Goal: Task Accomplishment & Management: Use online tool/utility

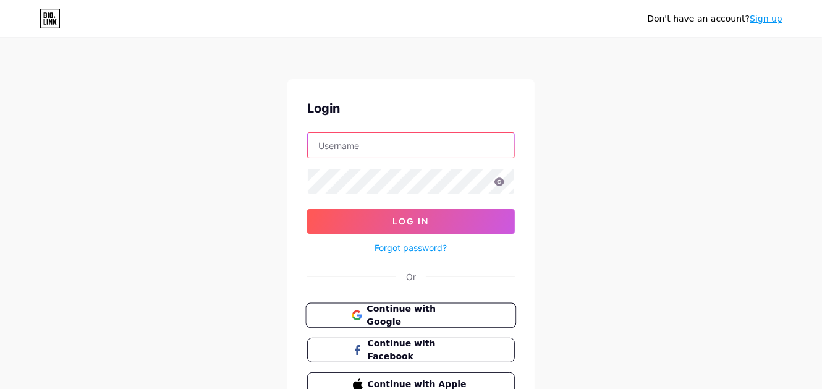
type input "[EMAIL_ADDRESS][DOMAIN_NAME]"
click at [430, 303] on button "Continue with Google" at bounding box center [410, 315] width 211 height 25
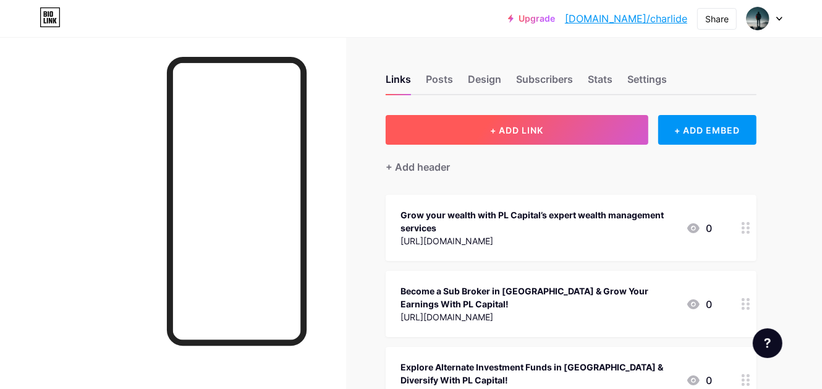
click at [502, 130] on span "+ ADD LINK" at bounding box center [516, 130] width 53 height 11
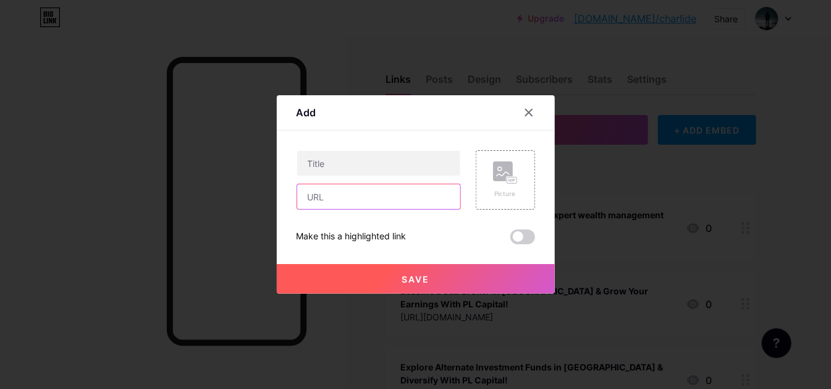
click at [339, 198] on input "text" at bounding box center [378, 196] width 163 height 25
paste input "[URL][DOMAIN_NAME]"
type input "[URL][DOMAIN_NAME]"
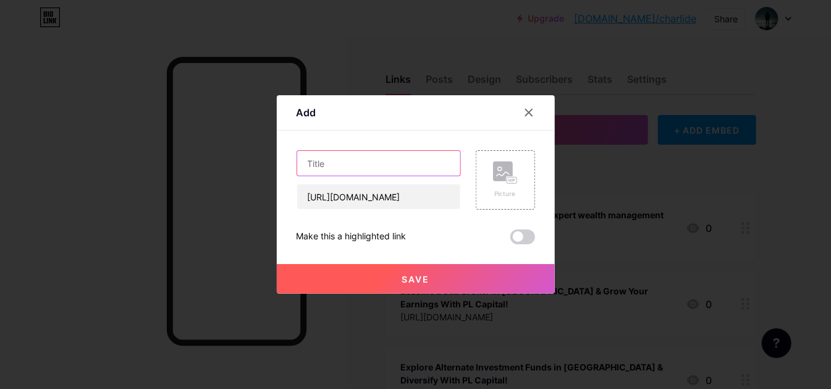
click at [337, 161] on input "text" at bounding box center [378, 163] width 163 height 25
paste input "Expert Wealth Management Services in [GEOGRAPHIC_DATA] by PL Capital!"
type input "Expert Wealth Management Services in [GEOGRAPHIC_DATA] by PL Capital!"
click at [398, 278] on button "Save" at bounding box center [416, 279] width 278 height 30
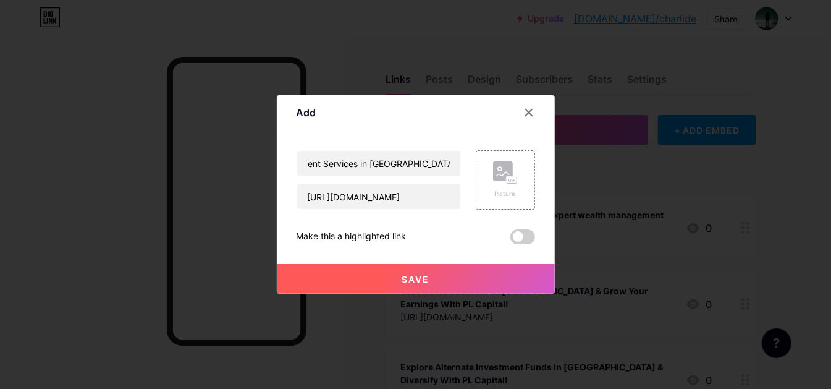
scroll to position [0, 0]
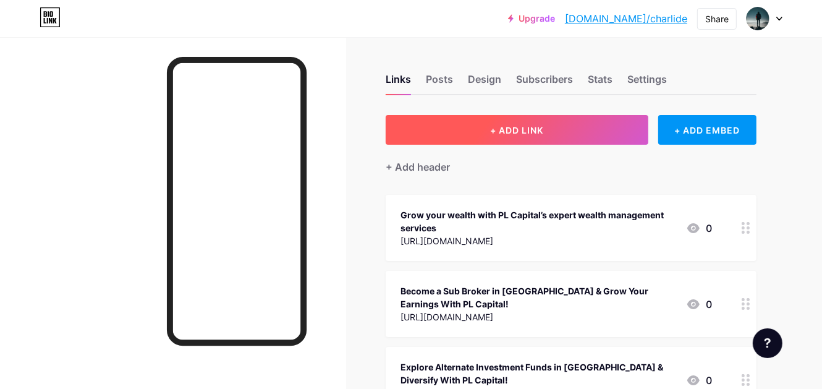
click at [547, 125] on button "+ ADD LINK" at bounding box center [517, 130] width 263 height 30
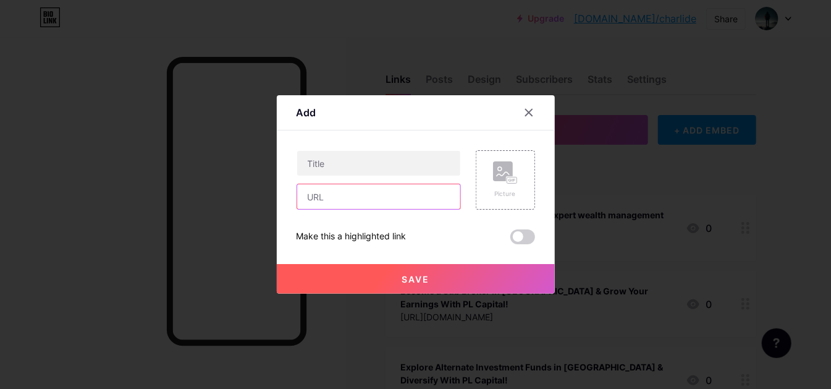
click at [354, 198] on input "text" at bounding box center [378, 196] width 163 height 25
paste input "[URL][DOMAIN_NAME]"
type input "[URL][DOMAIN_NAME]"
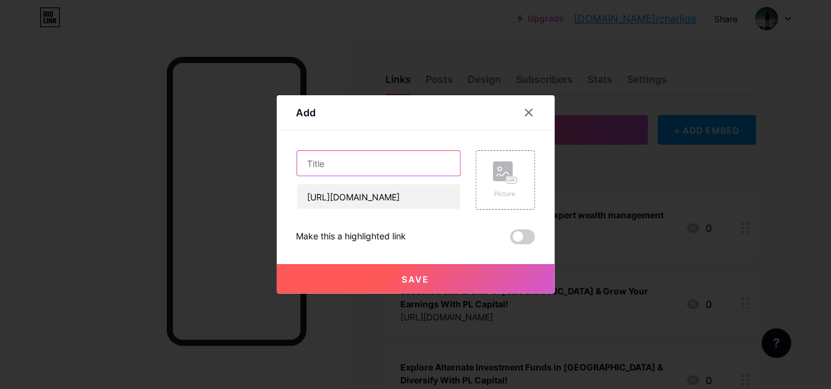
click at [358, 166] on input "text" at bounding box center [378, 163] width 163 height 25
paste input "Asset vs Wealth Management Explained by PL Capital"
type input "Asset vs Wealth Management Explained by PL Capital"
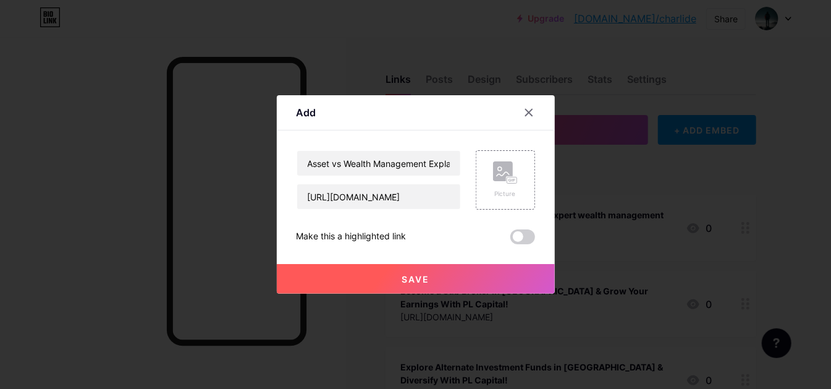
click at [384, 277] on button "Save" at bounding box center [416, 279] width 278 height 30
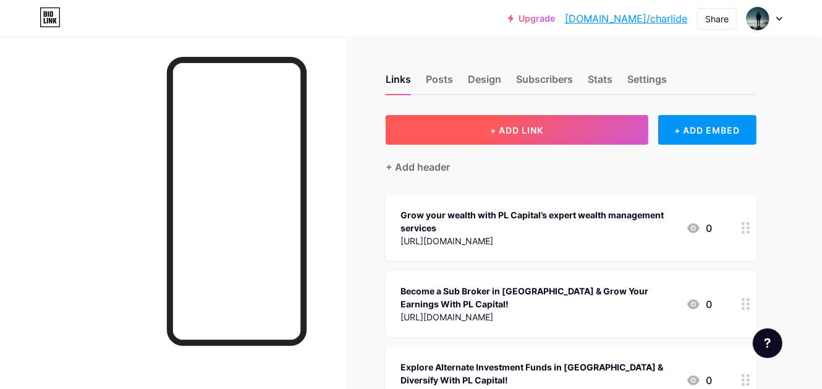
click at [544, 135] on button "+ ADD LINK" at bounding box center [517, 130] width 263 height 30
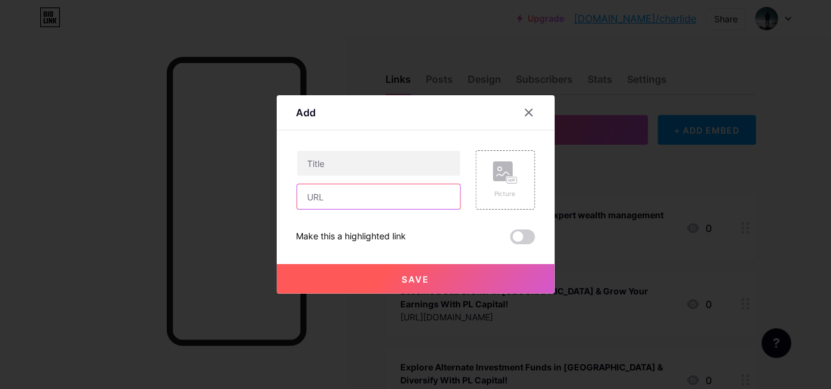
click at [386, 198] on input "text" at bounding box center [378, 196] width 163 height 25
paste input "[URL][DOMAIN_NAME]"
type input "[URL][DOMAIN_NAME]"
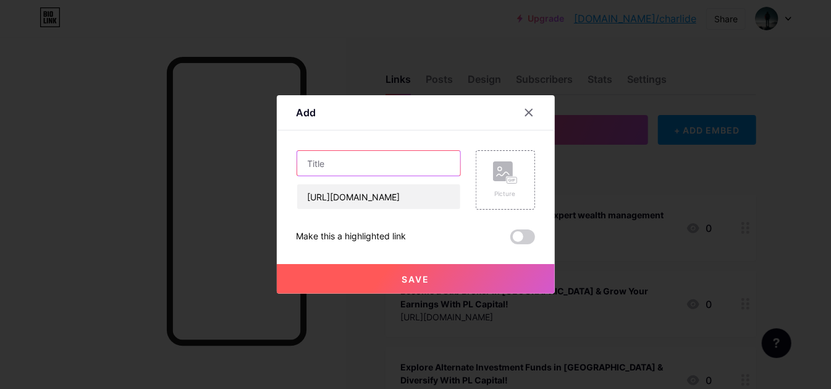
click at [352, 167] on input "text" at bounding box center [378, 163] width 163 height 25
paste input "What is BO ID in CDSL? Guide for Demat Account Holders with PL Capital"
type input "What is BO ID in CDSL? Guide for Demat Account Holders with PL Capital"
click at [380, 273] on button "Save" at bounding box center [416, 279] width 278 height 30
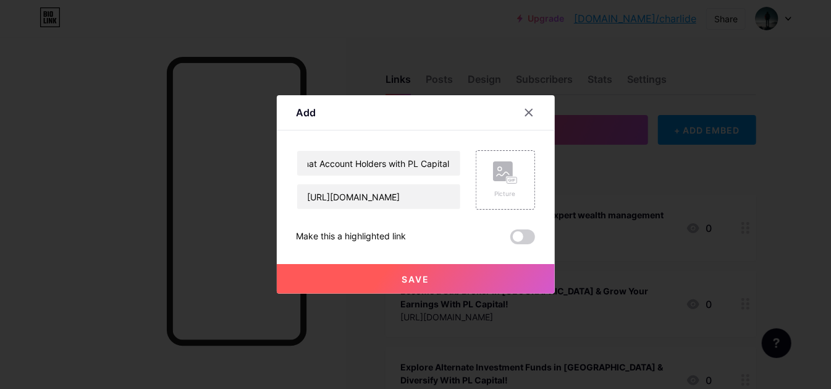
scroll to position [0, 0]
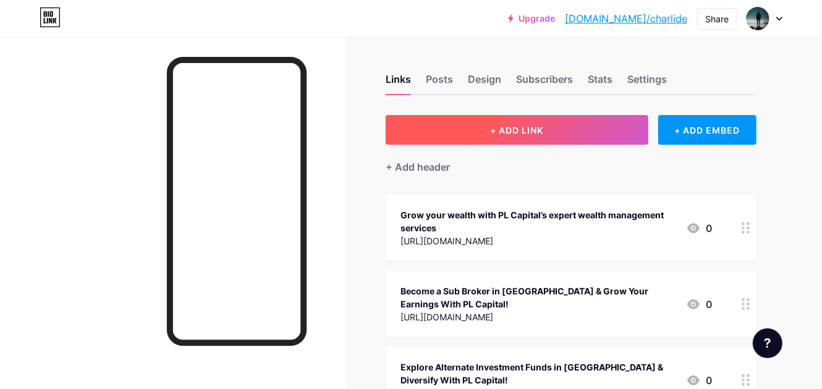
click at [514, 136] on button "+ ADD LINK" at bounding box center [517, 130] width 263 height 30
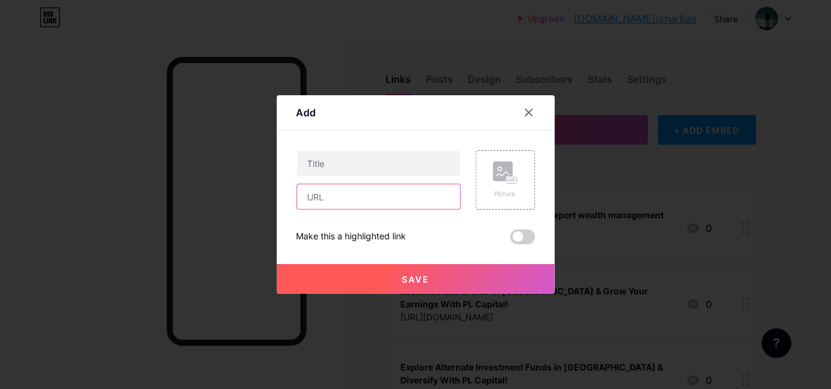
click at [421, 198] on input "text" at bounding box center [378, 196] width 163 height 25
paste input "[URL][DOMAIN_NAME]"
type input "[URL][DOMAIN_NAME]"
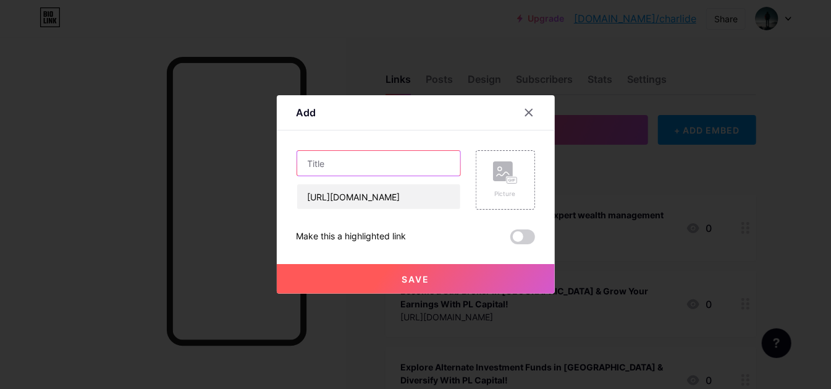
click at [397, 165] on input "text" at bounding box center [378, 163] width 163 height 25
paste input "How to Become a Sub Broker in [GEOGRAPHIC_DATA] with PL Capital’s Progress Part…"
type input "How to Become a Sub Broker in [GEOGRAPHIC_DATA] with PL Capital’s Progress Part…"
click at [409, 274] on span "Save" at bounding box center [416, 279] width 28 height 11
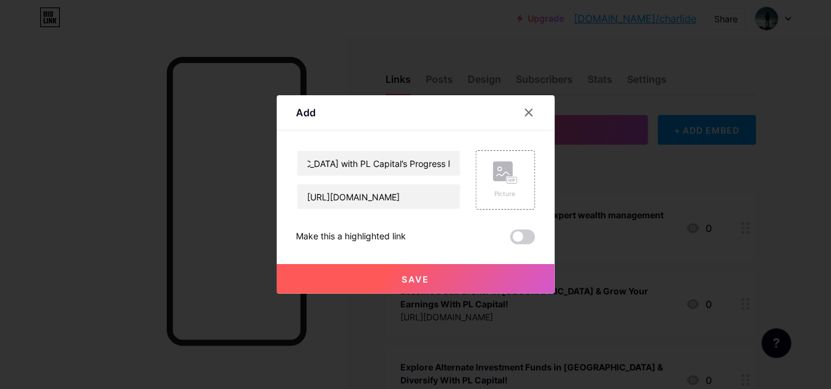
scroll to position [0, 0]
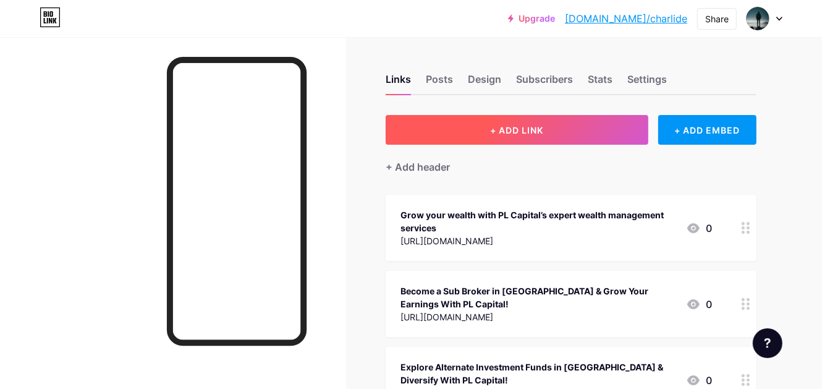
click at [520, 142] on button "+ ADD LINK" at bounding box center [517, 130] width 263 height 30
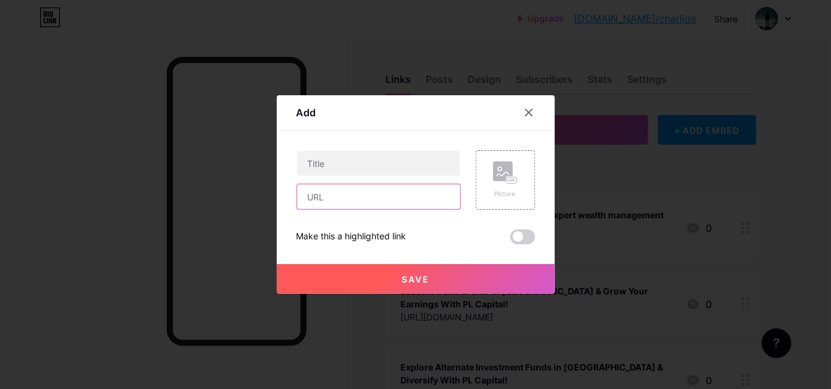
click at [336, 197] on input "text" at bounding box center [378, 196] width 163 height 25
paste input "[URL][DOMAIN_NAME]"
type input "[URL][DOMAIN_NAME]"
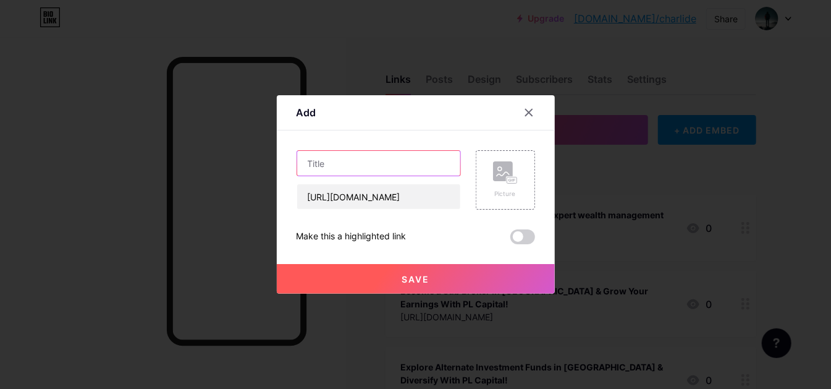
click at [370, 171] on input "text" at bounding box center [378, 163] width 163 height 25
paste input "Understand sub broker meaning and role in share market with PL Capital"
type input "Understand sub broker meaning and role in share market with PL Capital"
click at [366, 269] on button "Save" at bounding box center [416, 279] width 278 height 30
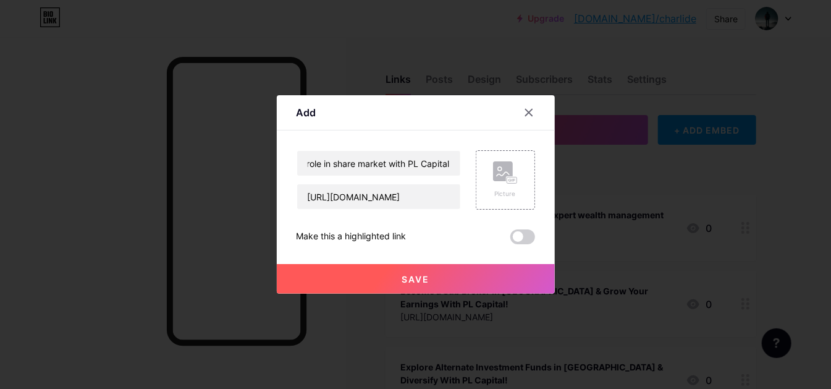
scroll to position [0, 0]
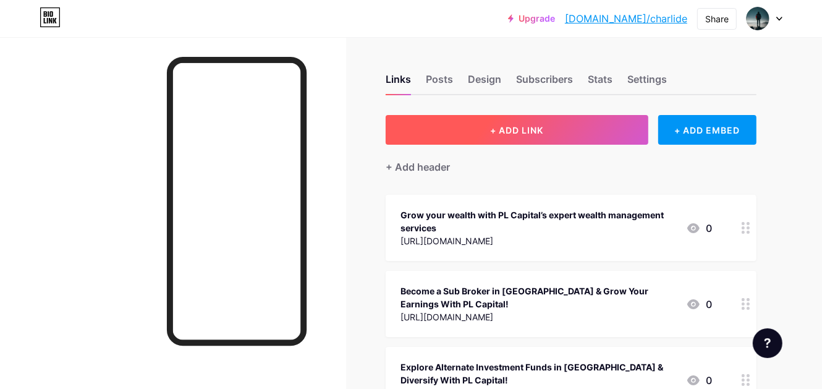
click at [511, 125] on span "+ ADD LINK" at bounding box center [516, 130] width 53 height 11
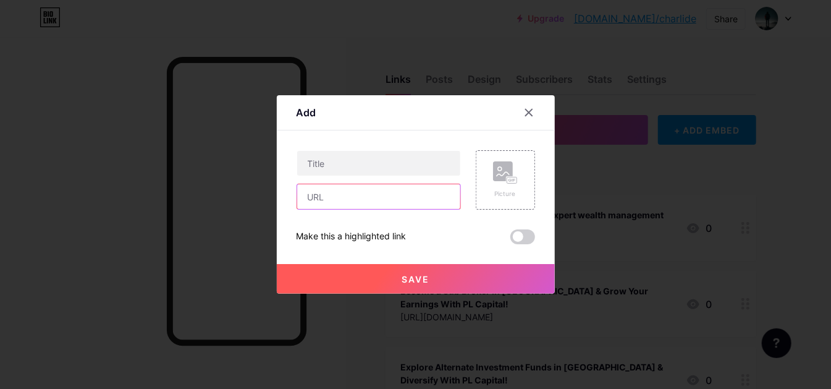
click at [352, 202] on input "text" at bounding box center [378, 196] width 163 height 25
paste input "[URL][DOMAIN_NAME]"
type input "[URL][DOMAIN_NAME]"
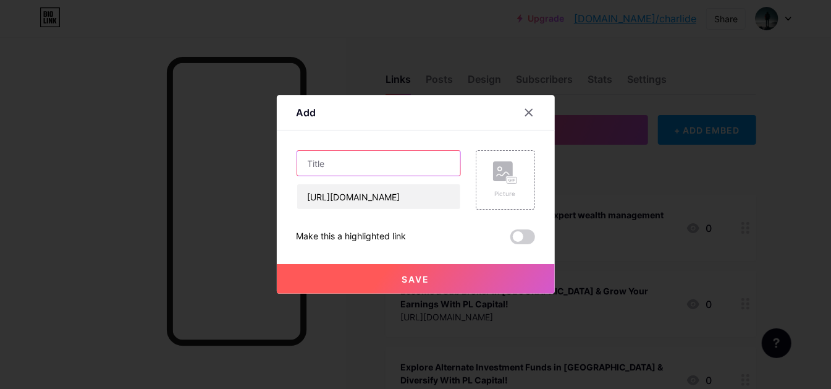
click at [385, 169] on input "text" at bounding box center [378, 163] width 163 height 25
paste input "Best Investment Plans with High Returns by PL Capital"
type input "Best Investment Plans with High Returns by PL Capital"
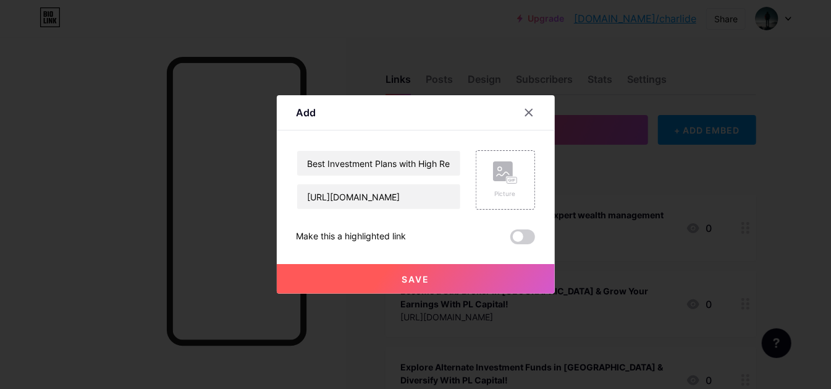
click at [377, 286] on button "Save" at bounding box center [416, 279] width 278 height 30
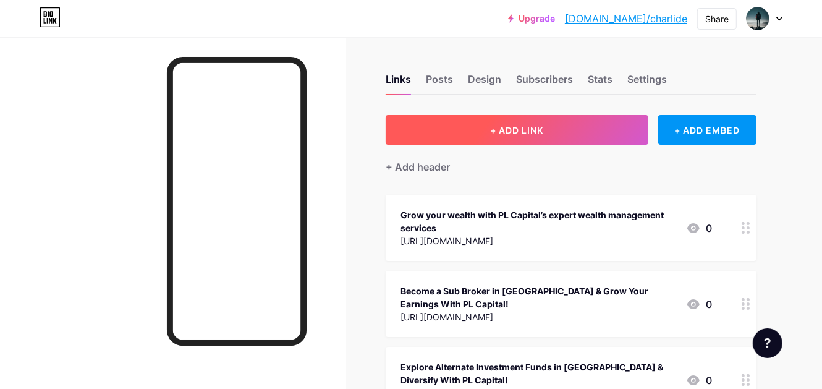
click at [510, 122] on button "+ ADD LINK" at bounding box center [517, 130] width 263 height 30
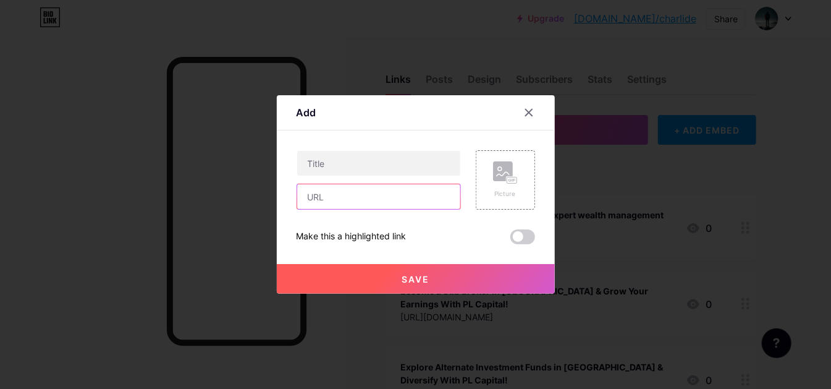
click at [381, 207] on input "text" at bounding box center [378, 196] width 163 height 25
paste input "[URL][DOMAIN_NAME]"
type input "[URL][DOMAIN_NAME]"
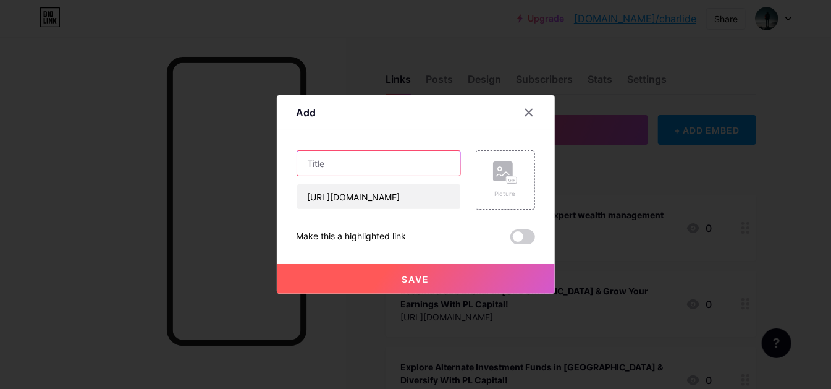
click at [365, 154] on input "text" at bounding box center [378, 163] width 163 height 25
paste input "Learn What a Demat Account Is with PL Capital’s Expert Guide"
type input "Learn What a Demat Account Is with PL Capital’s Expert Guide"
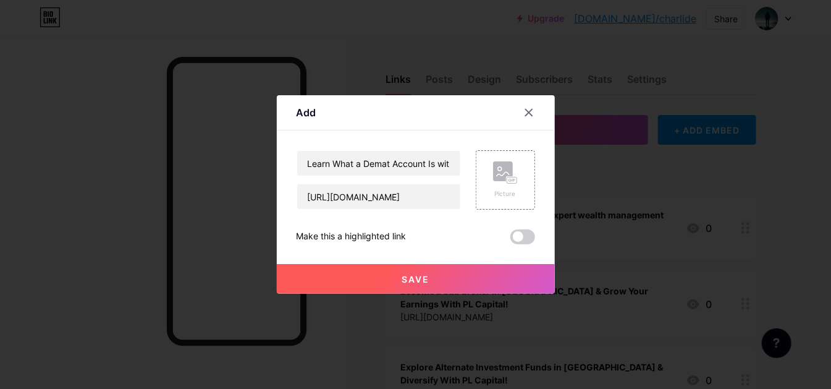
click at [424, 274] on span "Save" at bounding box center [416, 279] width 28 height 11
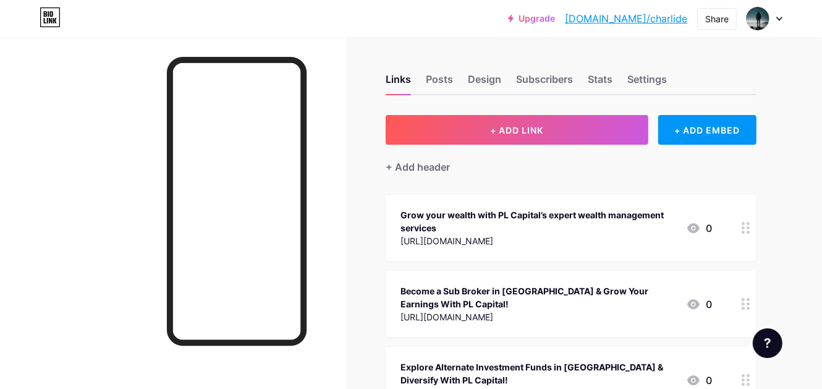
click at [478, 146] on div "+ Add header" at bounding box center [571, 160] width 371 height 30
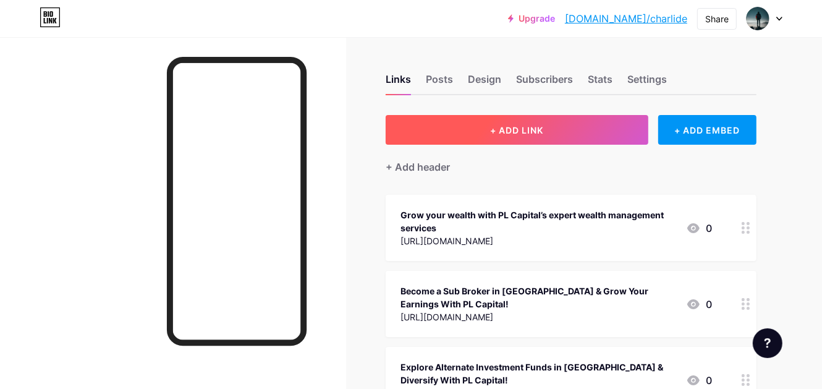
click at [517, 131] on span "+ ADD LINK" at bounding box center [516, 130] width 53 height 11
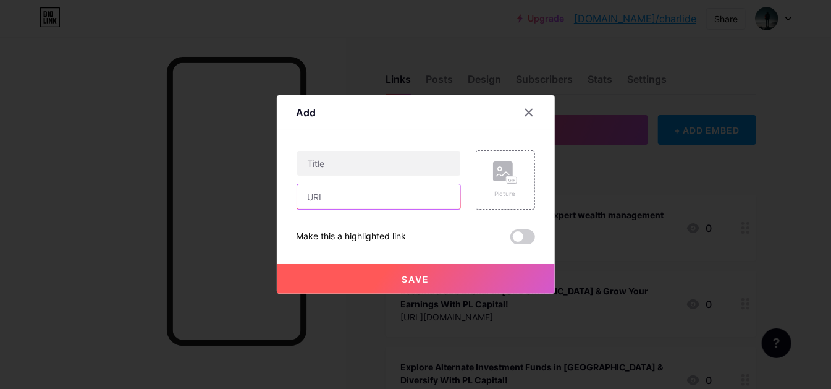
click at [350, 197] on input "text" at bounding box center [378, 196] width 163 height 25
paste input "[URL][DOMAIN_NAME]"
type input "[URL][DOMAIN_NAME]"
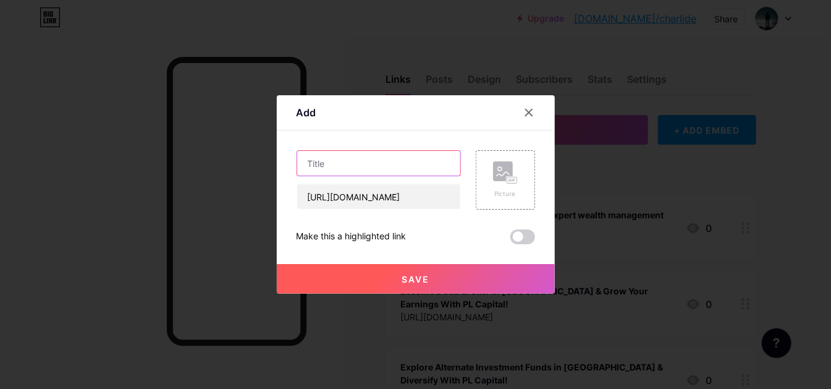
click at [351, 169] on input "text" at bounding box center [378, 163] width 163 height 25
paste input "Portfolio Management Services in [GEOGRAPHIC_DATA] with PL Capital"
type input "Portfolio Management Services in [GEOGRAPHIC_DATA] with PL Capital"
click at [386, 272] on button "Save" at bounding box center [416, 279] width 278 height 30
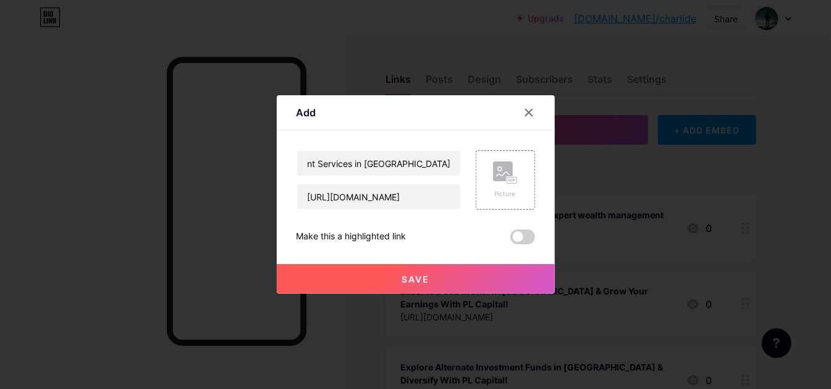
scroll to position [0, 0]
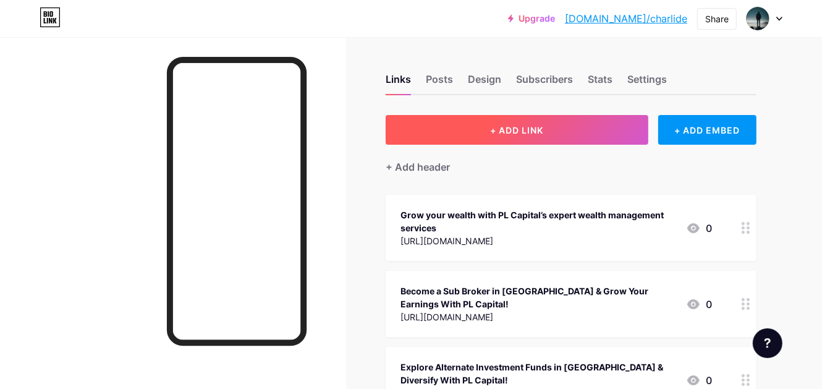
click at [490, 135] on span "+ ADD LINK" at bounding box center [516, 130] width 53 height 11
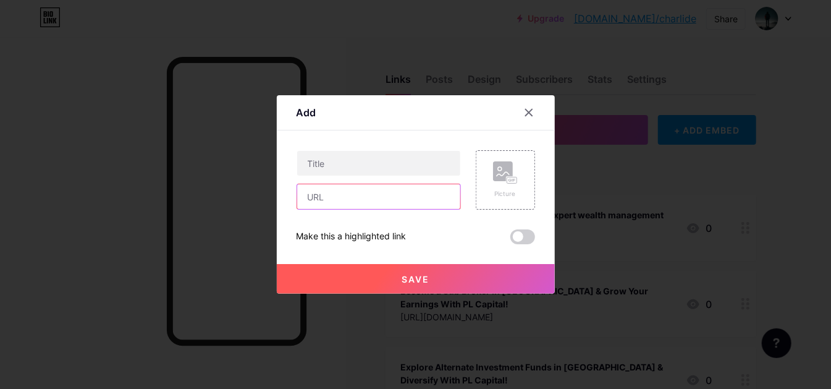
click at [339, 200] on input "text" at bounding box center [378, 196] width 163 height 25
paste input "[URL][DOMAIN_NAME]"
type input "[URL][DOMAIN_NAME]"
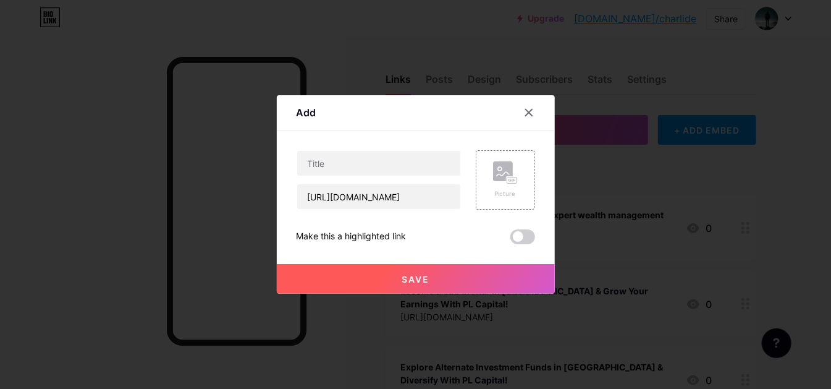
click at [374, 150] on div at bounding box center [379, 163] width 164 height 26
click at [371, 164] on input "text" at bounding box center [378, 163] width 163 height 25
paste input "Open A Free Demat Account Online Instantly with PL Capital"
type input "Open A Free Demat Account Online Instantly with PL Capital"
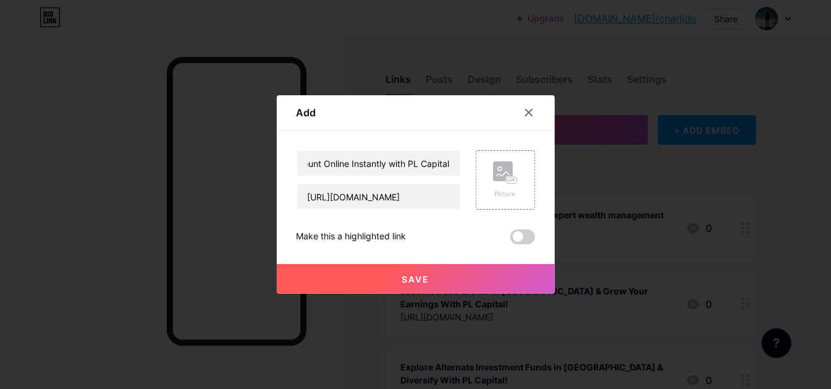
scroll to position [0, 0]
click at [406, 270] on button "Save" at bounding box center [416, 279] width 278 height 30
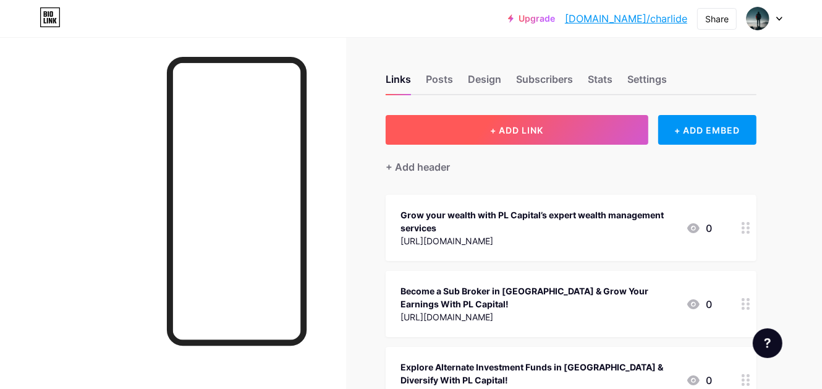
click at [530, 116] on button "+ ADD LINK" at bounding box center [517, 130] width 263 height 30
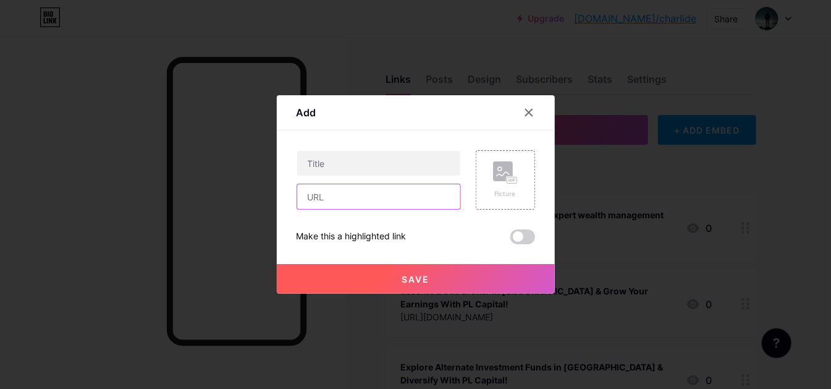
click at [361, 197] on input "text" at bounding box center [378, 196] width 163 height 25
paste input "[URL][DOMAIN_NAME]"
type input "[URL][DOMAIN_NAME]"
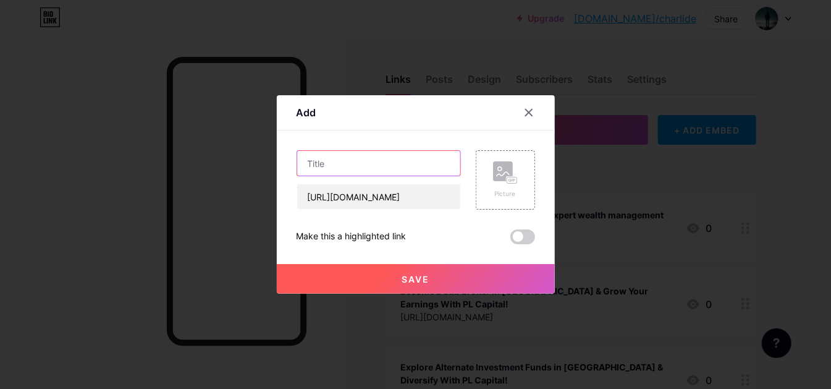
click at [358, 171] on input "text" at bounding box center [378, 163] width 163 height 25
paste input "What is options trading and its meaning with PL Capital"
type input "What is options trading and its meaning with PL Capital"
click at [447, 277] on button "Save" at bounding box center [416, 279] width 278 height 30
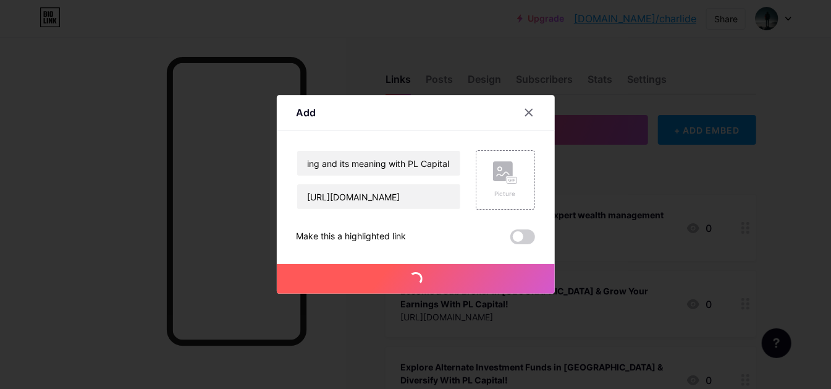
scroll to position [0, 0]
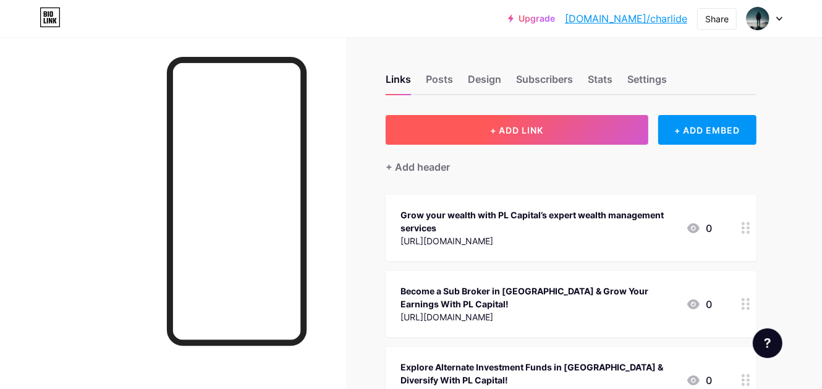
click at [539, 120] on button "+ ADD LINK" at bounding box center [517, 130] width 263 height 30
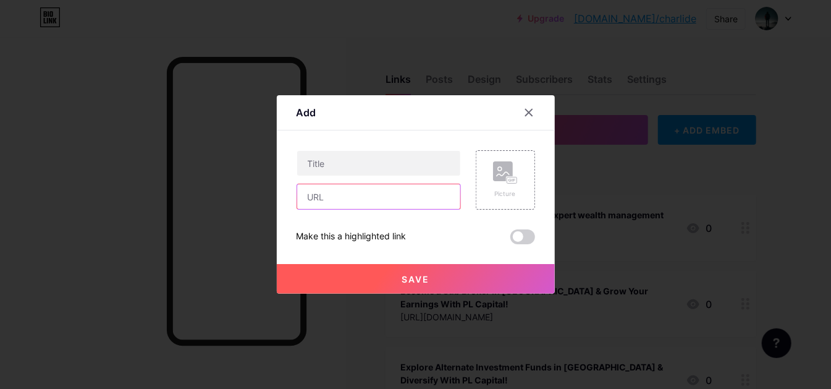
click at [406, 192] on input "text" at bounding box center [378, 196] width 163 height 25
paste input "[URL][DOMAIN_NAME]"
type input "[URL][DOMAIN_NAME]"
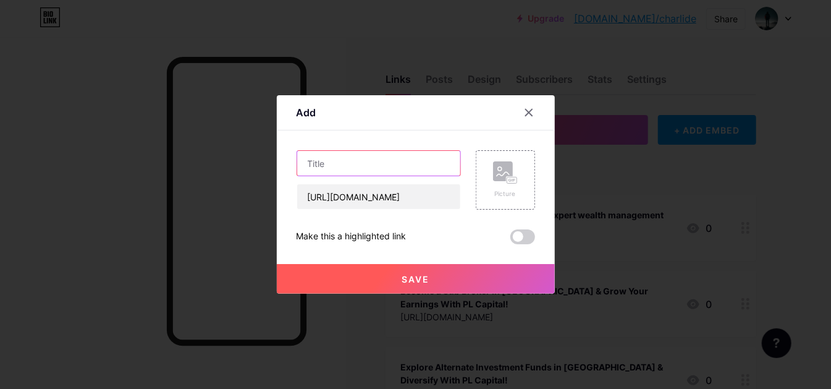
click at [372, 166] on input "text" at bounding box center [378, 163] width 163 height 25
paste input "Types of Derivative Contracts Explained by PL Capital"
type input "Types of Derivative Contracts Explained by PL Capital"
click at [387, 289] on button "Save" at bounding box center [416, 279] width 278 height 30
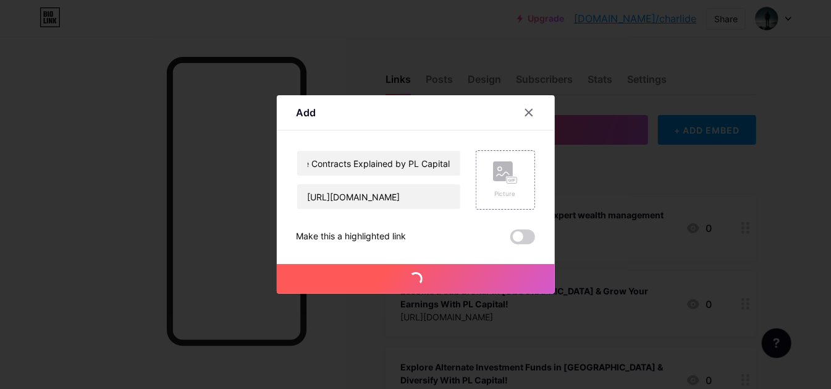
scroll to position [0, 0]
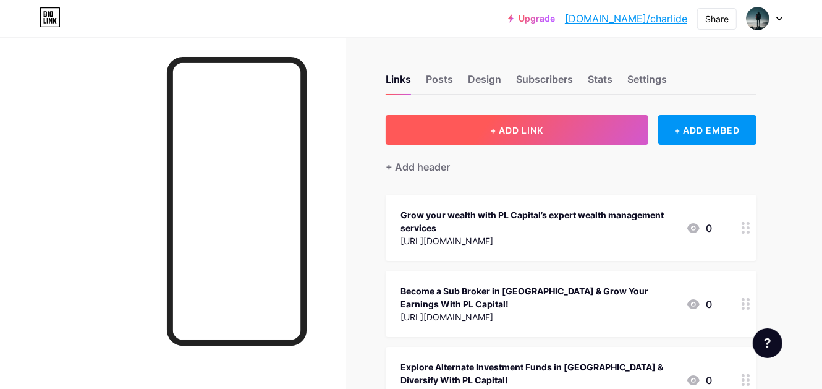
click at [525, 116] on button "+ ADD LINK" at bounding box center [517, 130] width 263 height 30
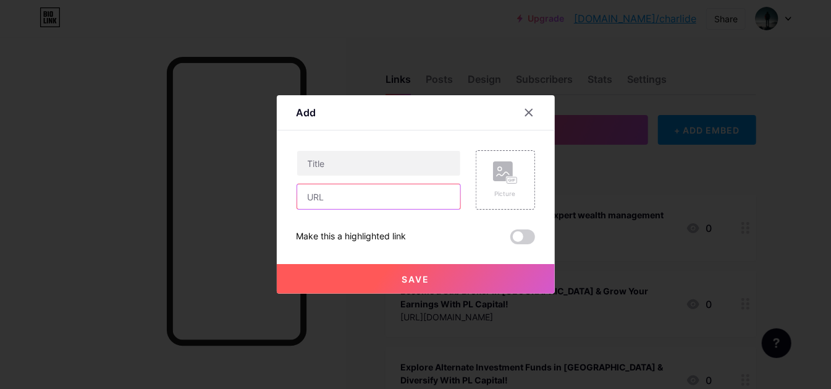
click at [374, 203] on input "text" at bounding box center [378, 196] width 163 height 25
paste input "[URL][DOMAIN_NAME]"
type input "[URL][DOMAIN_NAME]"
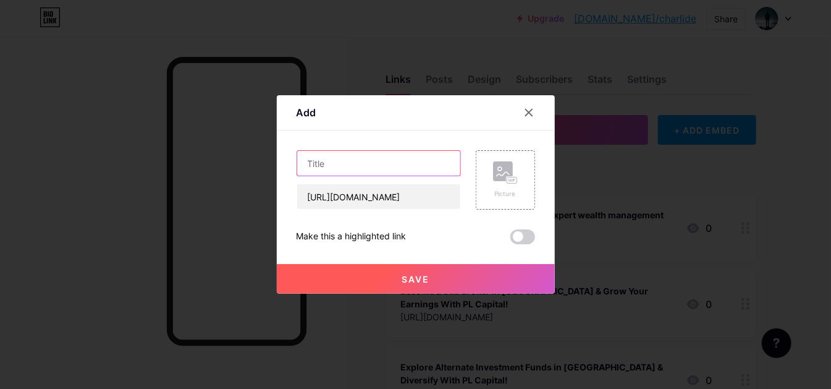
click at [357, 163] on input "text" at bounding box center [378, 163] width 163 height 25
paste input "Sub broker in [GEOGRAPHIC_DATA] explained with PL Capital"
type input "Sub broker in [GEOGRAPHIC_DATA] explained with PL Capital"
click at [398, 287] on button "Save" at bounding box center [416, 279] width 278 height 30
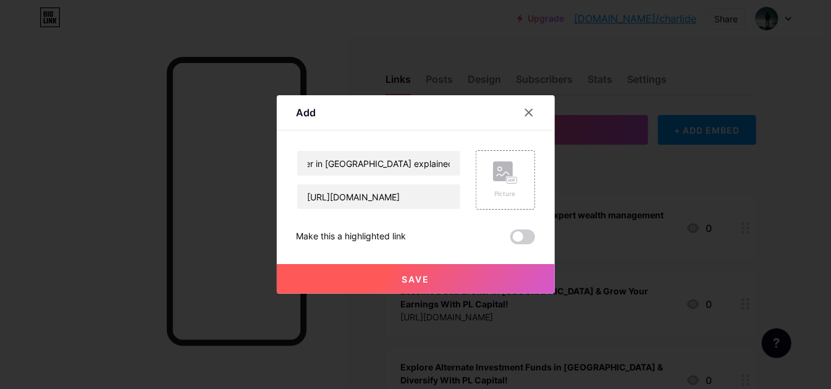
scroll to position [0, 0]
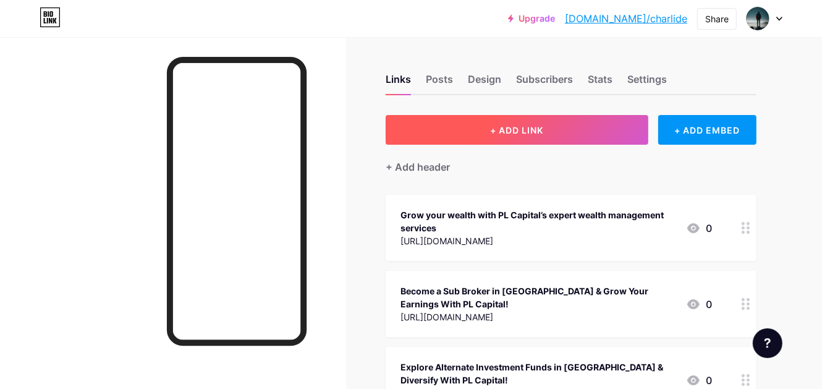
click at [546, 122] on button "+ ADD LINK" at bounding box center [517, 130] width 263 height 30
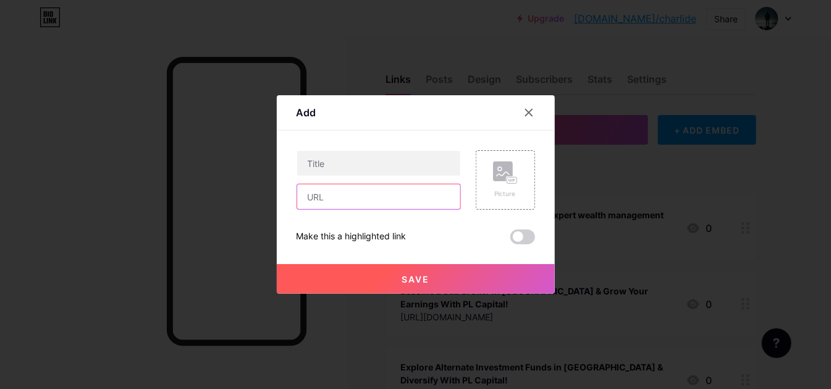
click at [365, 196] on input "text" at bounding box center [378, 196] width 163 height 25
paste input "[URL][DOMAIN_NAME]"
type input "[URL][DOMAIN_NAME]"
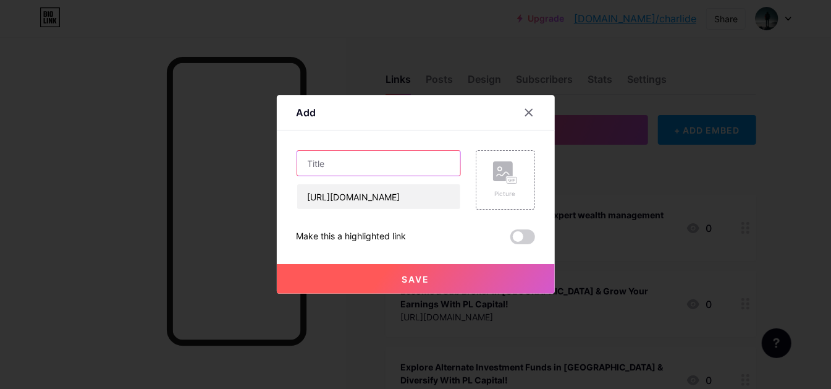
click at [370, 161] on input "text" at bounding box center [378, 163] width 163 height 25
paste input "Buy Mutual Funds Online in [GEOGRAPHIC_DATA] with PL Capital’s Trusted Services"
type input "Buy Mutual Funds Online in [GEOGRAPHIC_DATA] with PL Capital’s Trusted Services"
click at [392, 279] on button "Save" at bounding box center [416, 279] width 278 height 30
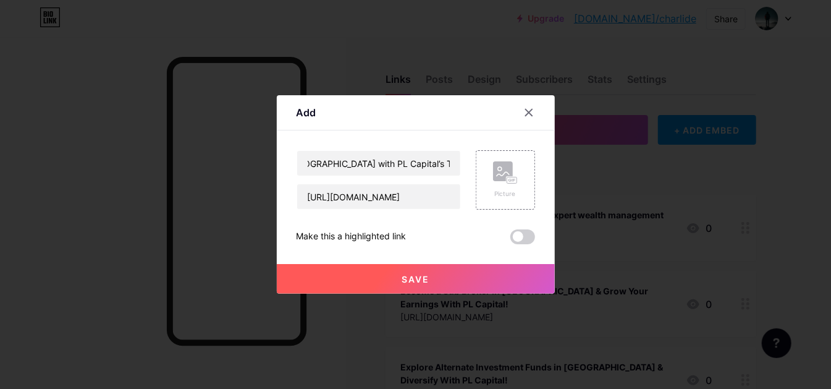
scroll to position [0, 0]
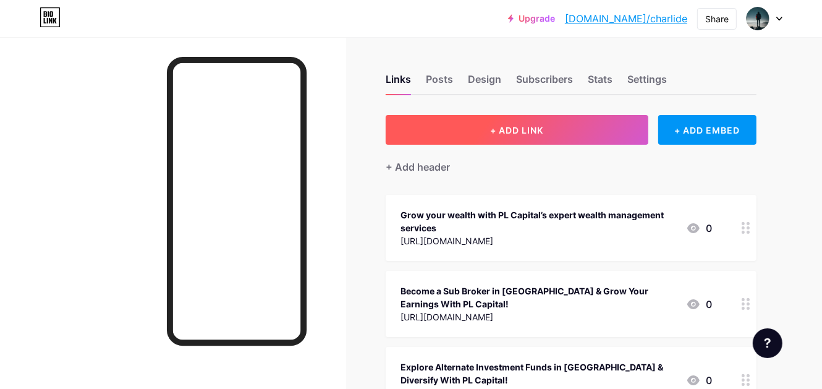
click at [502, 132] on span "+ ADD LINK" at bounding box center [516, 130] width 53 height 11
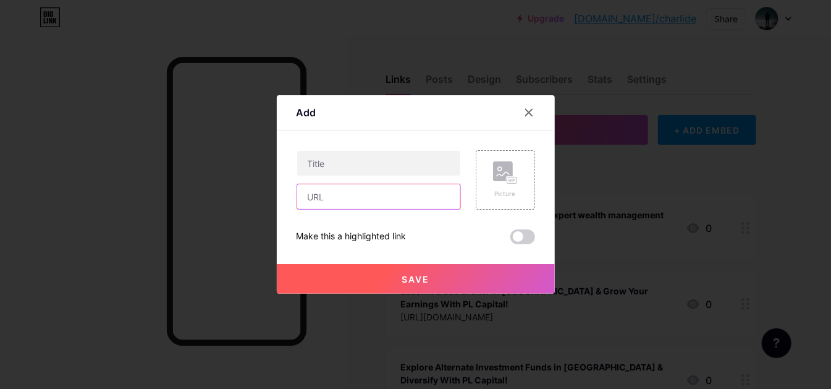
click at [367, 200] on input "text" at bounding box center [378, 196] width 163 height 25
paste input "[URL][DOMAIN_NAME]"
type input "[URL][DOMAIN_NAME]"
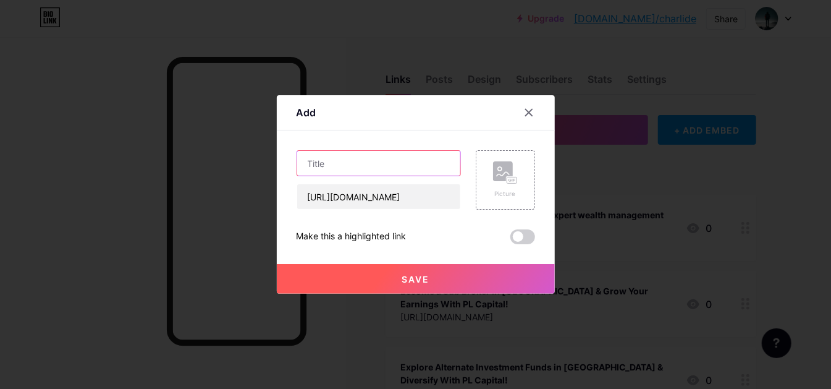
click at [380, 164] on input "text" at bounding box center [378, 163] width 163 height 25
paste input "Invest in IPOs Online Easily with PL Capital’s Reliable Platform"
type input "Invest in IPOs Online Easily with PL Capital’s Reliable Platform"
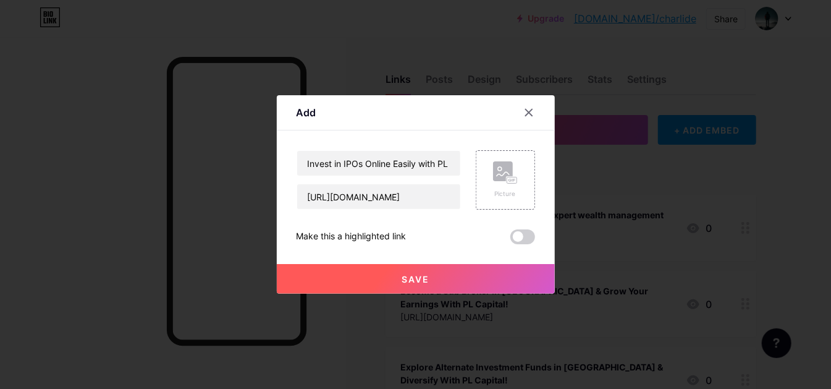
click at [382, 268] on button "Save" at bounding box center [416, 279] width 278 height 30
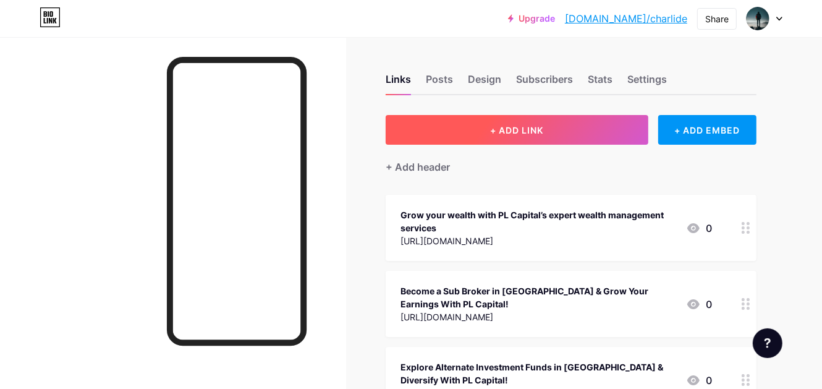
click at [506, 133] on span "+ ADD LINK" at bounding box center [516, 130] width 53 height 11
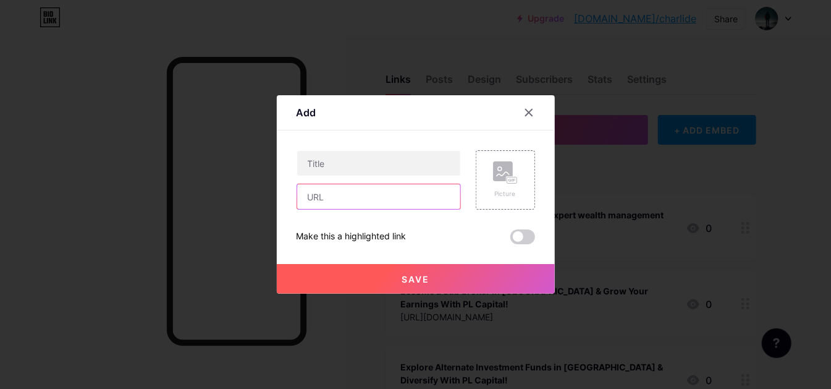
click at [346, 190] on input "text" at bounding box center [378, 196] width 163 height 25
paste input "[URL][DOMAIN_NAME]"
type input "[URL][DOMAIN_NAME]"
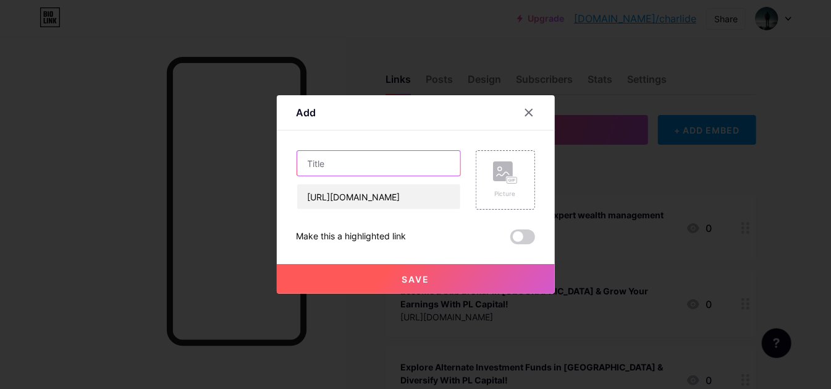
click at [345, 171] on input "text" at bounding box center [378, 163] width 163 height 25
paste input "What is paper gold and how it works with PL Capital"
type input "What is paper gold and how it works with PL Capital"
click at [397, 270] on button "Save" at bounding box center [416, 279] width 278 height 30
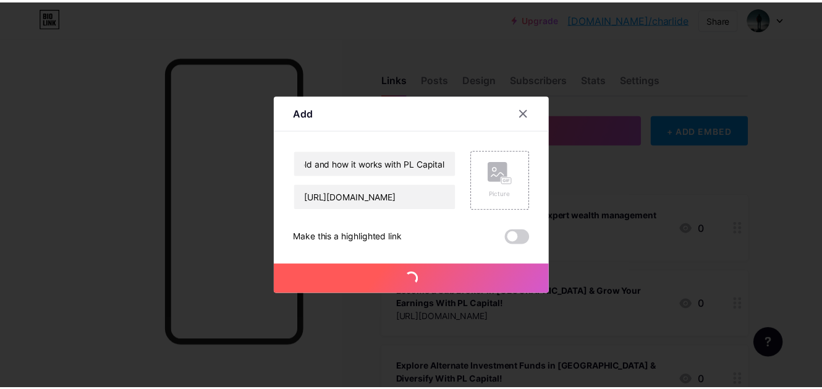
scroll to position [0, 0]
